Goal: Task Accomplishment & Management: Use online tool/utility

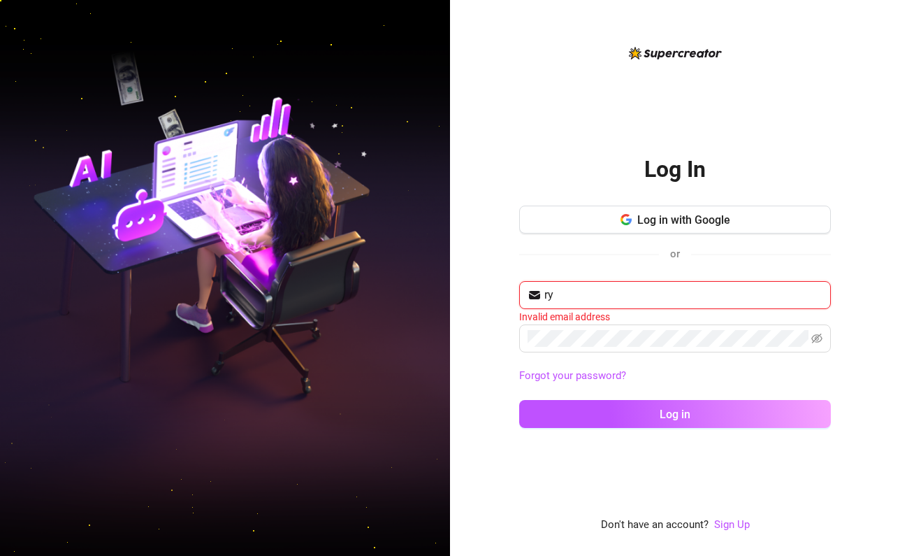
type input "r"
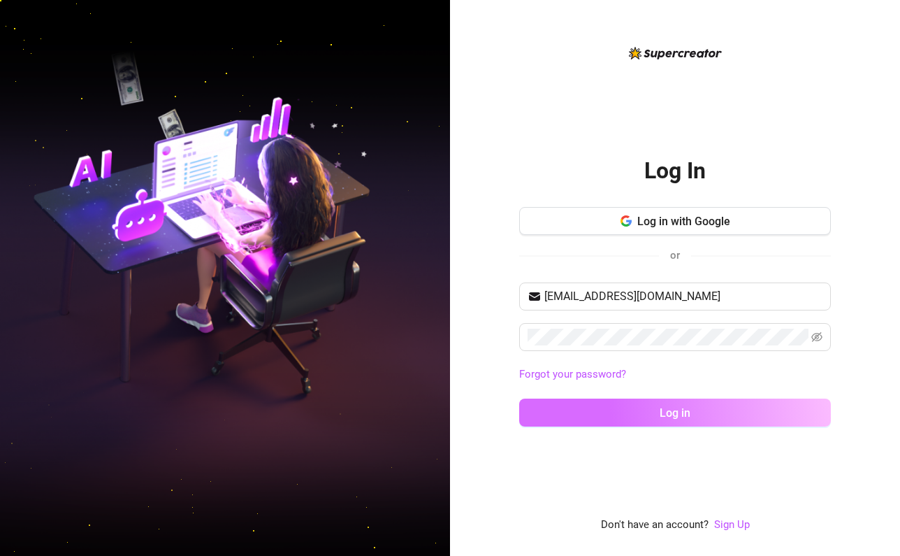
click at [640, 412] on button "Log in" at bounding box center [675, 412] width 312 height 28
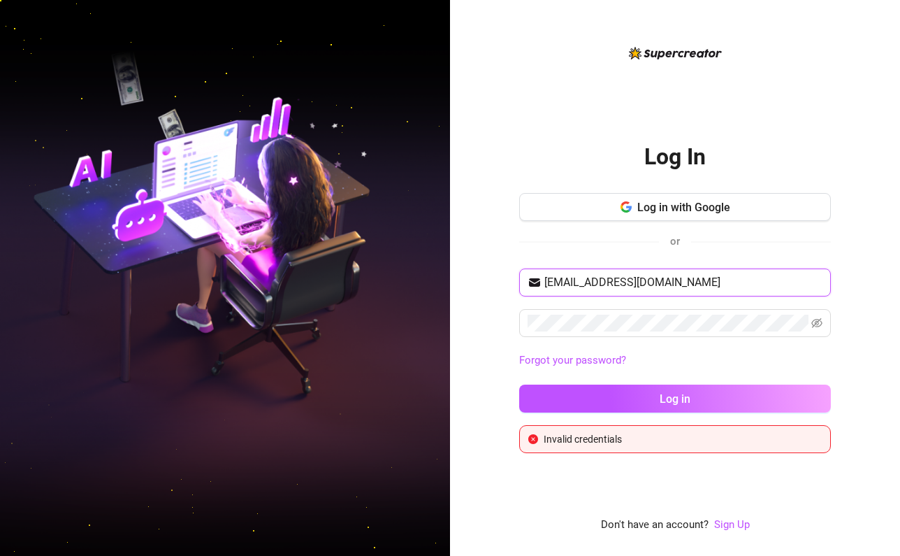
click at [550, 282] on input "[EMAIL_ADDRESS][DOMAIN_NAME]" at bounding box center [684, 282] width 278 height 17
click at [572, 332] on span at bounding box center [675, 323] width 312 height 28
click at [547, 282] on input "[EMAIL_ADDRESS][DOMAIN_NAME]" at bounding box center [684, 282] width 278 height 17
click at [611, 414] on div "[EMAIL_ADDRESS][DOMAIN_NAME] Forgot your password? Log in" at bounding box center [675, 346] width 312 height 157
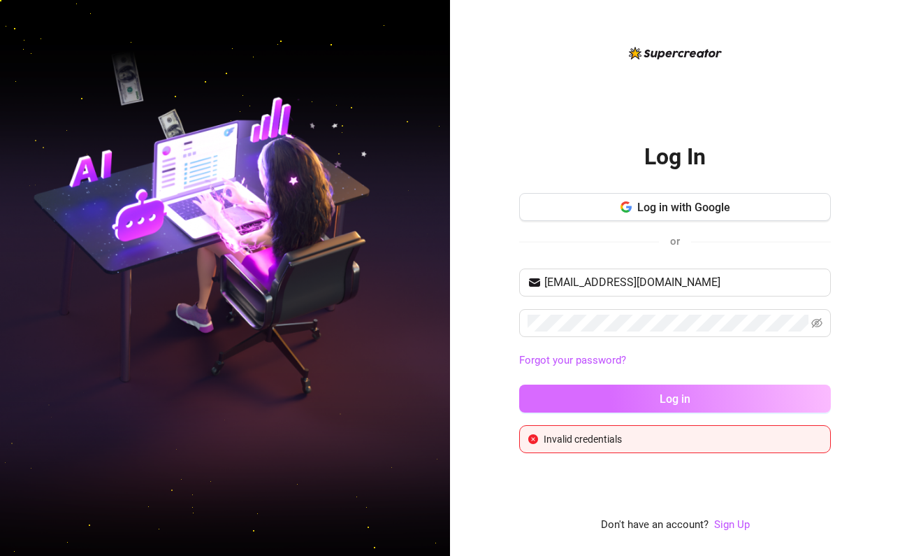
click at [611, 412] on button "Log in" at bounding box center [675, 398] width 312 height 28
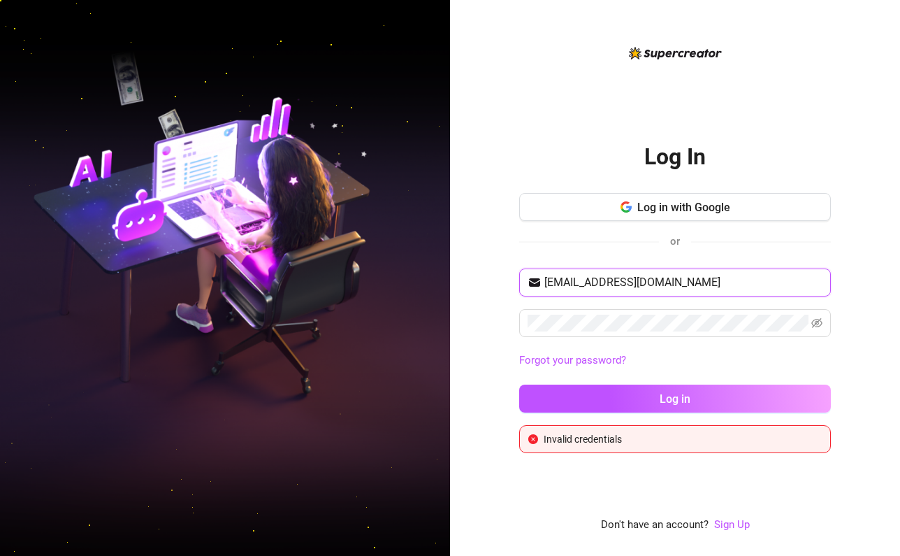
click at [548, 278] on input "[EMAIL_ADDRESS][DOMAIN_NAME]" at bounding box center [684, 282] width 278 height 17
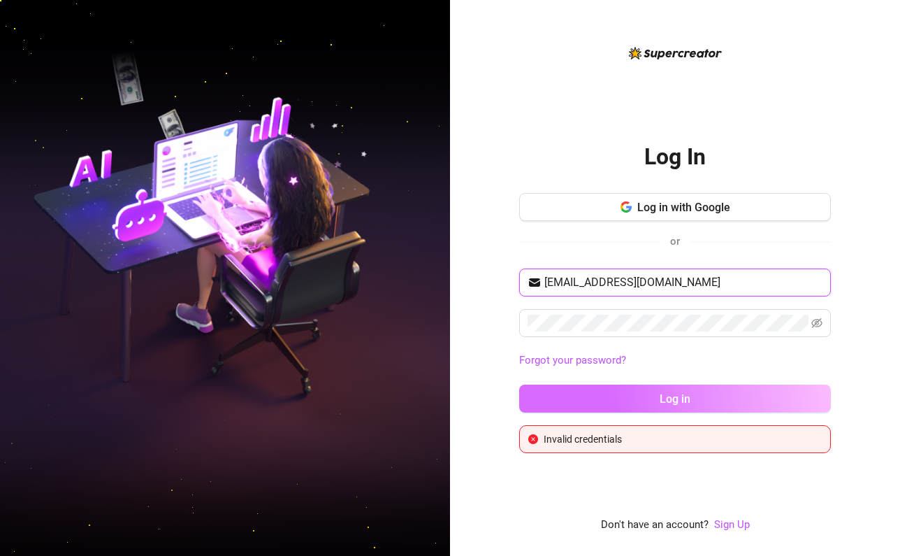
type input "[EMAIL_ADDRESS][DOMAIN_NAME]"
click at [605, 387] on button "Log in" at bounding box center [675, 398] width 312 height 28
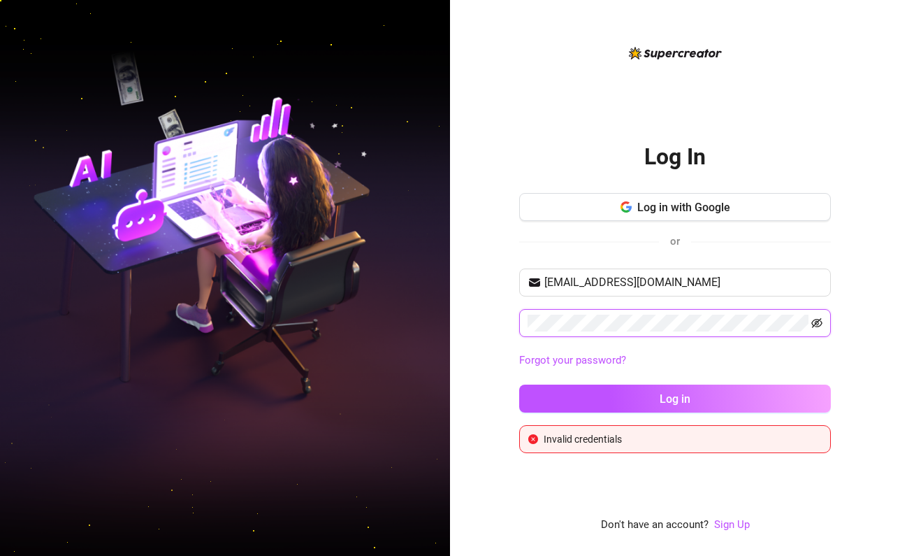
click at [822, 323] on icon "eye-invisible" at bounding box center [817, 323] width 11 height 10
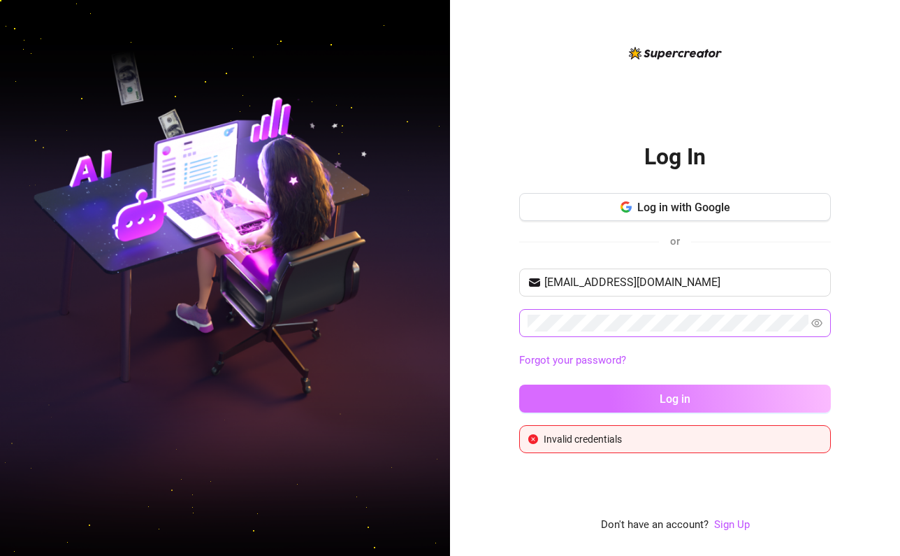
click at [702, 403] on button "Log in" at bounding box center [675, 398] width 312 height 28
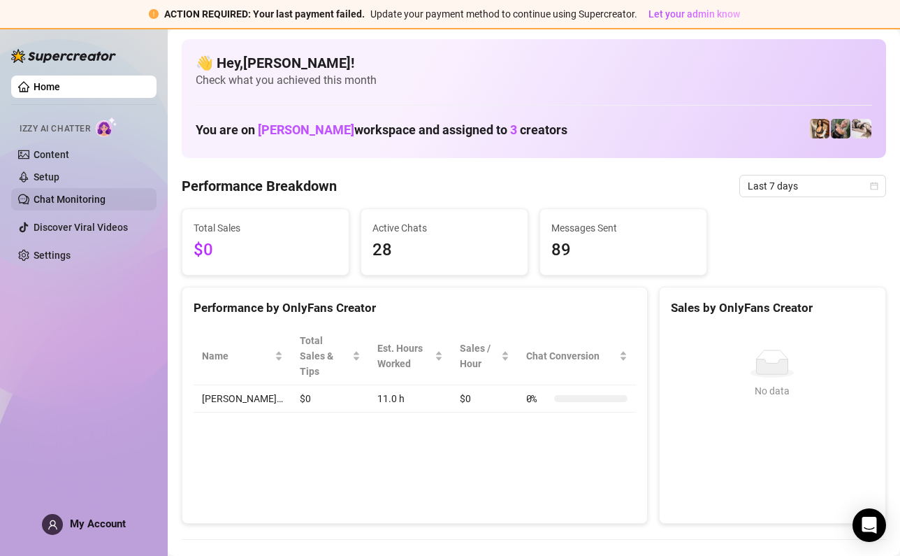
click at [71, 196] on link "Chat Monitoring" at bounding box center [70, 199] width 72 height 11
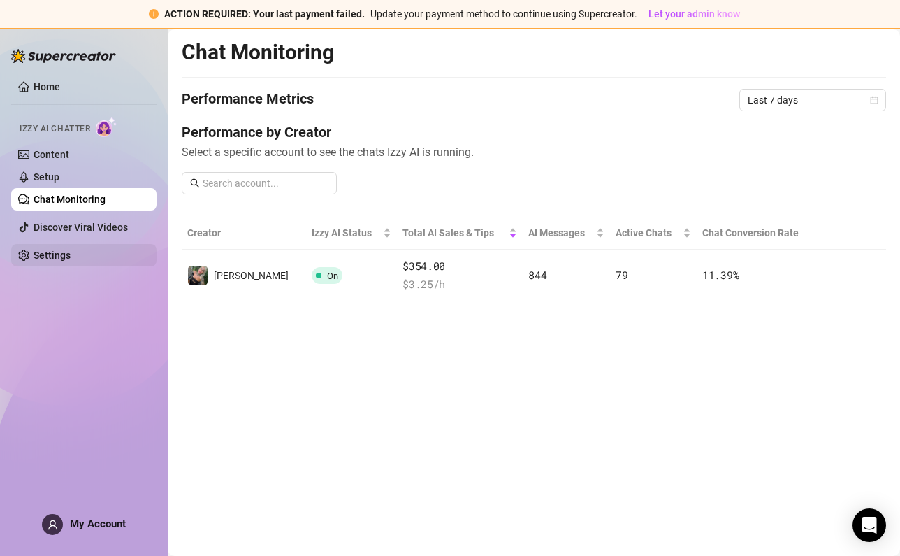
click at [69, 261] on link "Settings" at bounding box center [52, 255] width 37 height 11
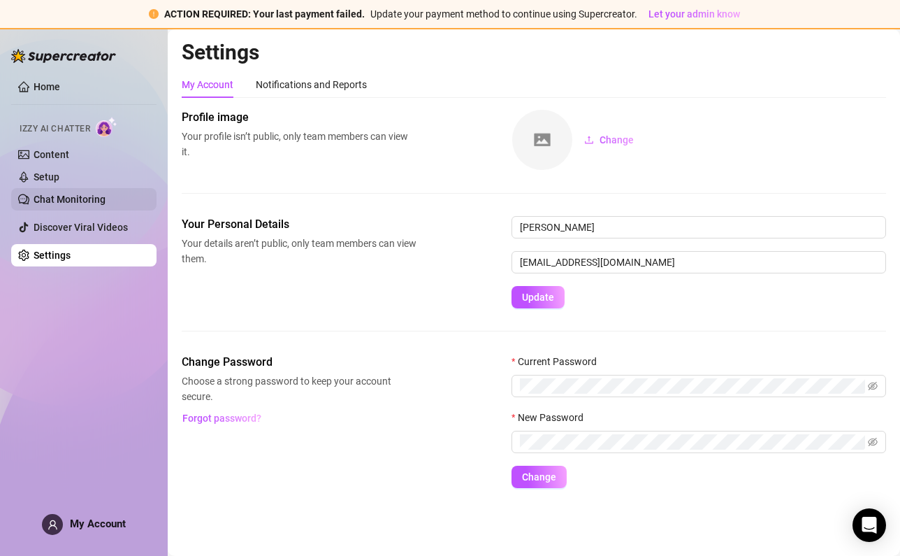
click at [61, 205] on link "Chat Monitoring" at bounding box center [70, 199] width 72 height 11
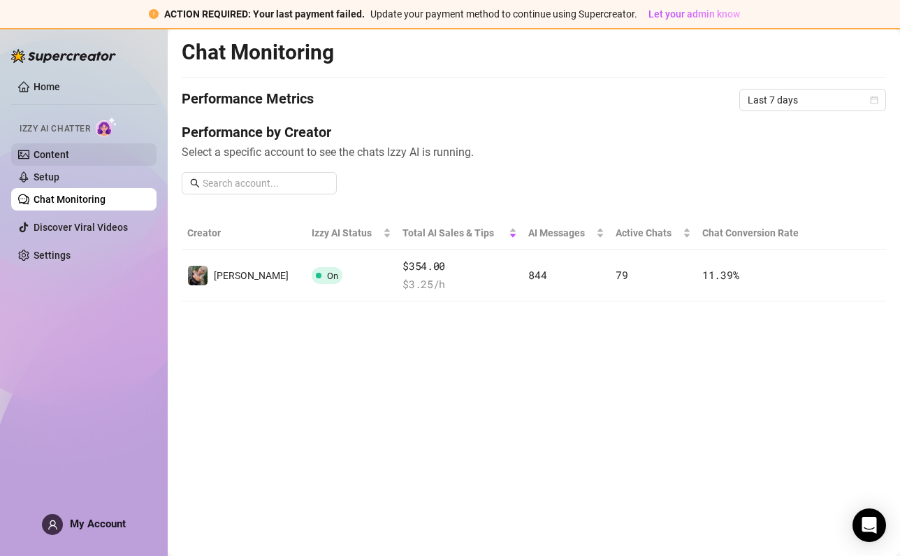
click at [52, 150] on link "Content" at bounding box center [52, 154] width 36 height 11
